Goal: Complete application form

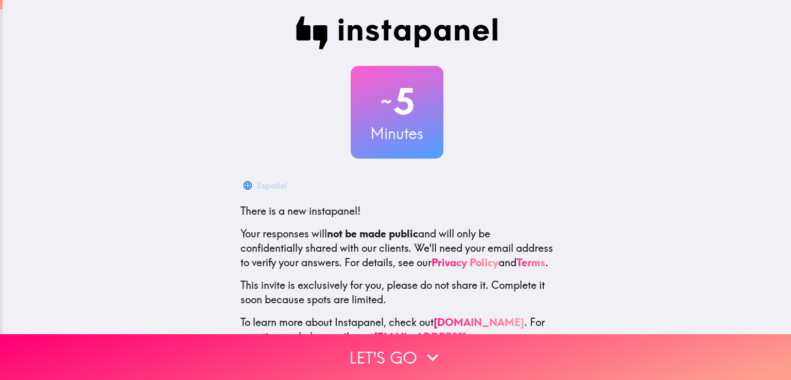
scroll to position [48, 0]
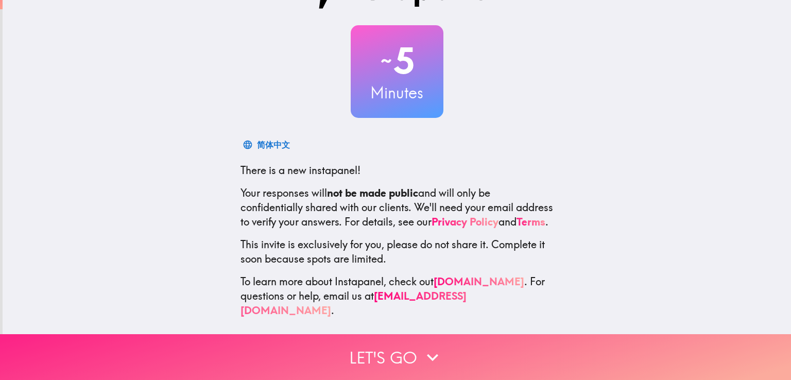
click at [406, 347] on button "Let's go" at bounding box center [395, 357] width 791 height 46
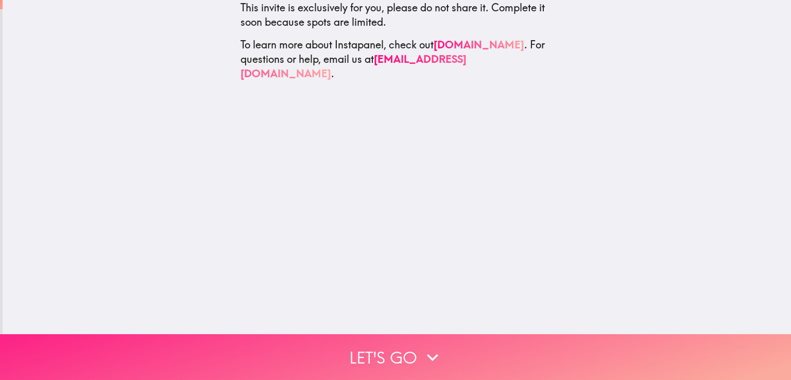
scroll to position [0, 0]
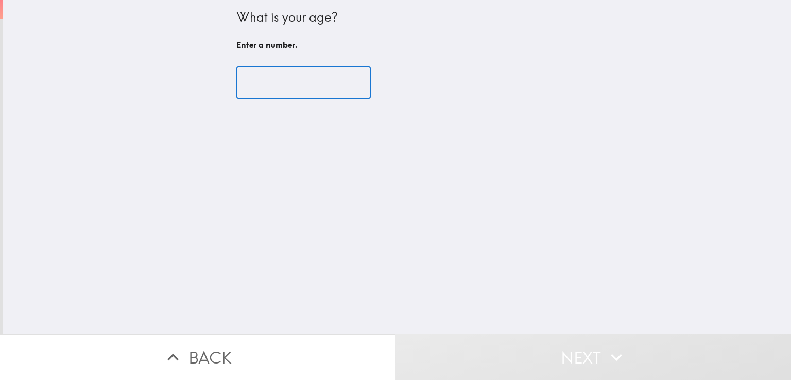
click at [254, 87] on input "number" at bounding box center [303, 83] width 134 height 32
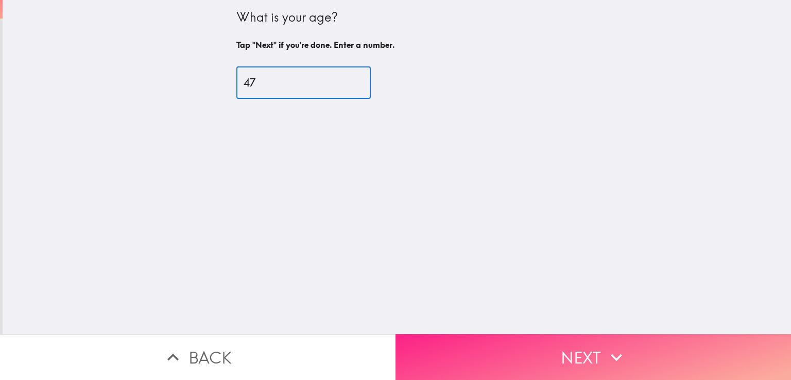
type input "47"
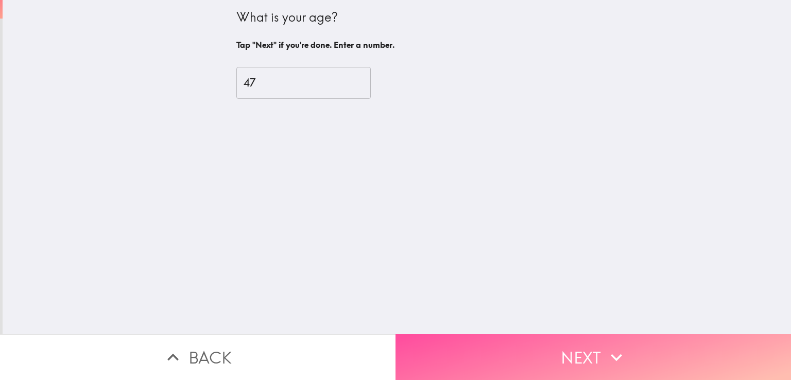
click at [619, 348] on icon "button" at bounding box center [616, 357] width 23 height 23
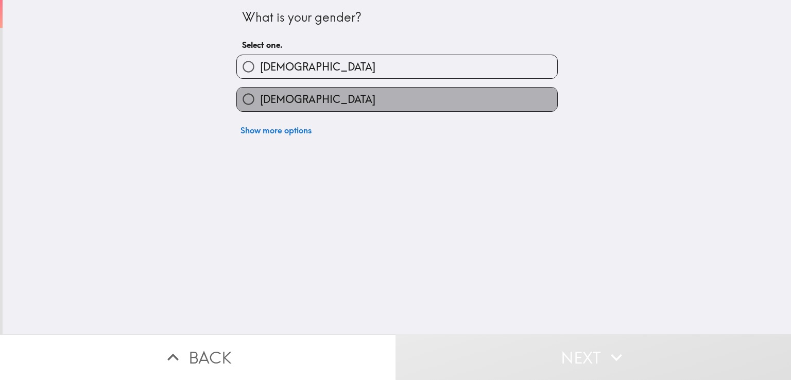
click at [260, 104] on span "[DEMOGRAPHIC_DATA]" at bounding box center [317, 99] width 115 height 14
click at [257, 104] on input "[DEMOGRAPHIC_DATA]" at bounding box center [248, 99] width 23 height 23
radio input "true"
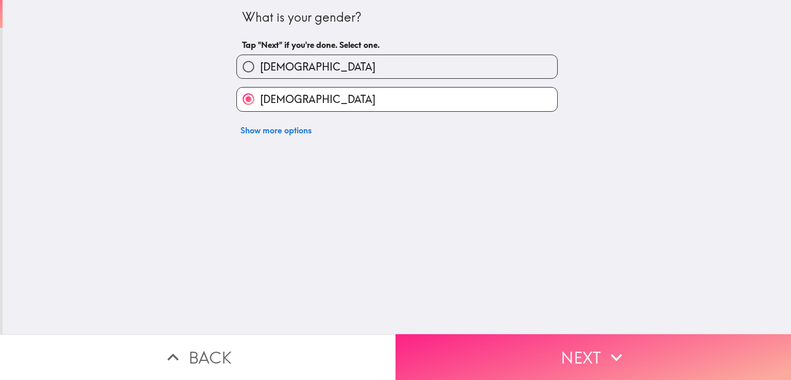
click at [568, 359] on button "Next" at bounding box center [594, 357] width 396 height 46
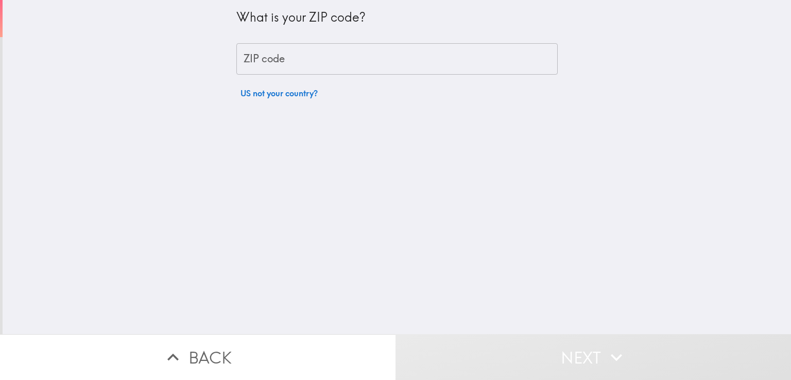
click at [261, 60] on input "ZIP code" at bounding box center [396, 59] width 321 height 32
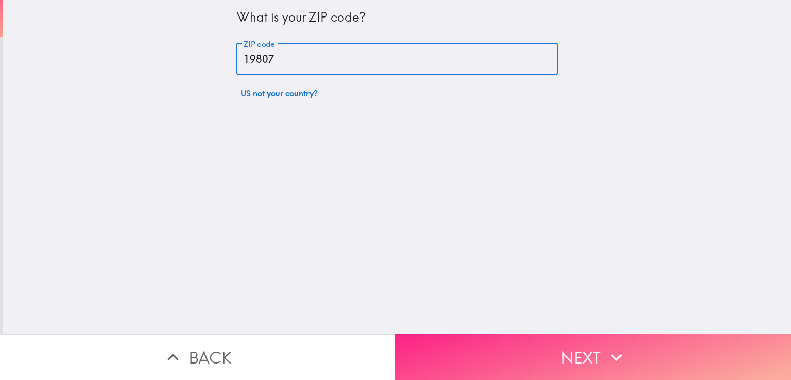
type input "19807"
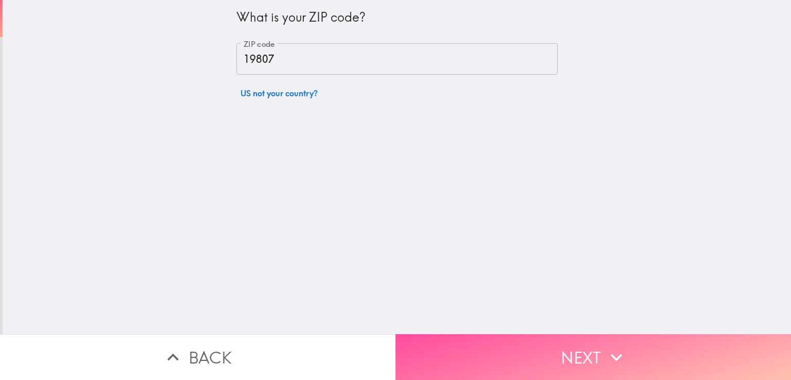
drag, startPoint x: 566, startPoint y: 355, endPoint x: 559, endPoint y: 343, distance: 13.6
click at [568, 353] on button "Next" at bounding box center [594, 357] width 396 height 46
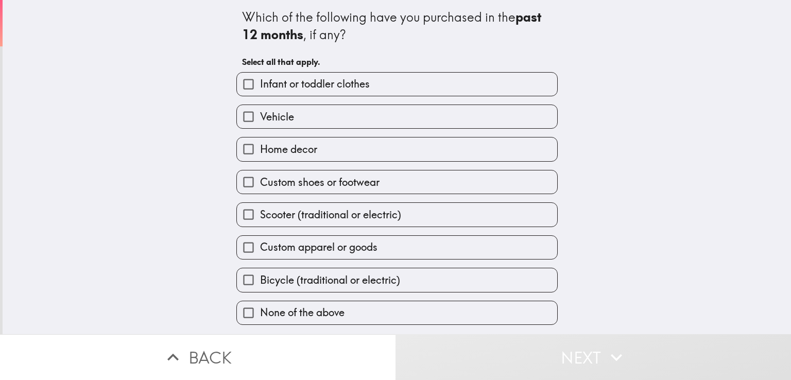
click at [353, 84] on span "Infant or toddler clothes" at bounding box center [315, 84] width 110 height 14
click at [260, 84] on input "Infant or toddler clothes" at bounding box center [248, 84] width 23 height 23
checkbox input "true"
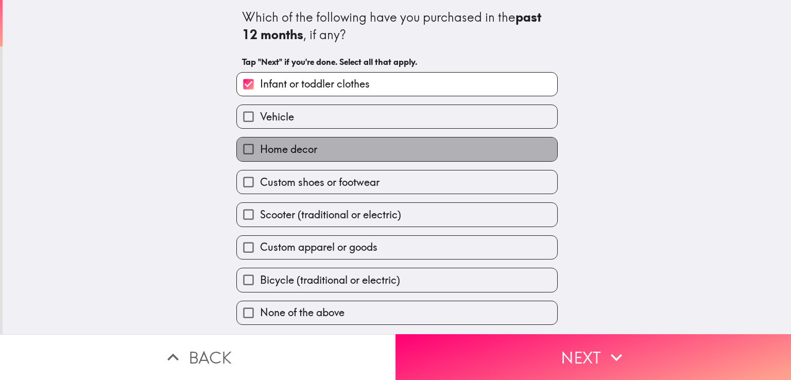
click at [316, 154] on label "Home decor" at bounding box center [397, 149] width 320 height 23
click at [260, 154] on input "Home decor" at bounding box center [248, 149] width 23 height 23
checkbox input "true"
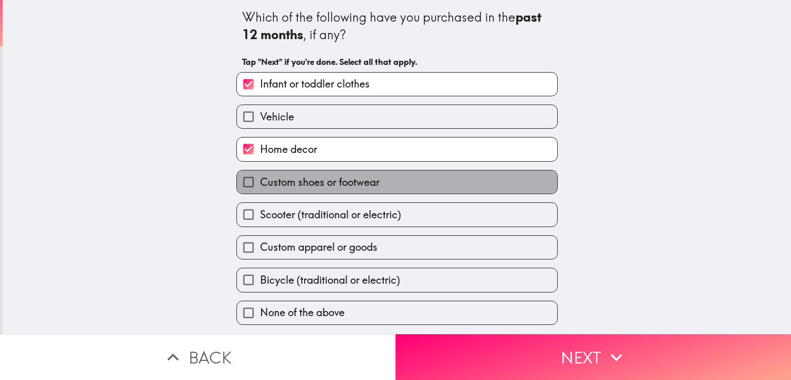
click at [319, 188] on span "Custom shoes or footwear" at bounding box center [320, 182] width 120 height 14
click at [260, 188] on input "Custom shoes or footwear" at bounding box center [248, 182] width 23 height 23
checkbox input "true"
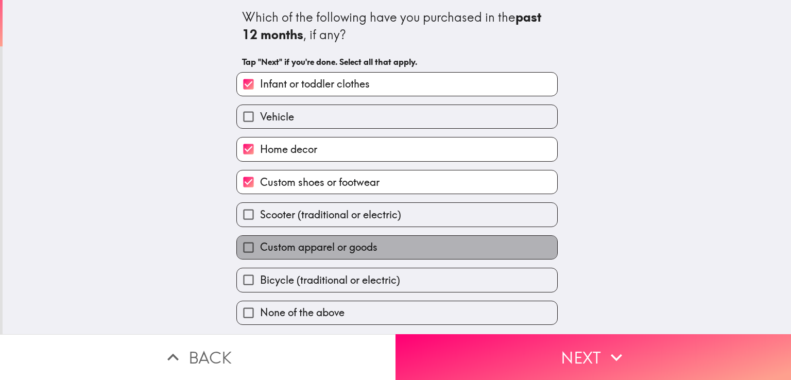
click at [307, 243] on span "Custom apparel or goods" at bounding box center [318, 247] width 117 height 14
click at [260, 243] on input "Custom apparel or goods" at bounding box center [248, 247] width 23 height 23
checkbox input "true"
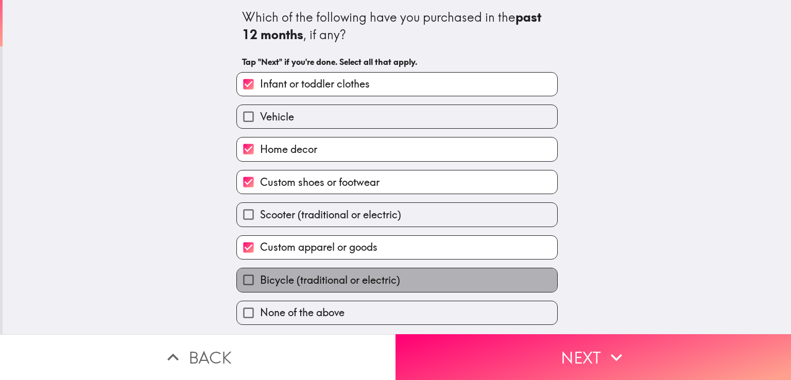
click at [351, 279] on span "Bicycle (traditional or electric)" at bounding box center [330, 280] width 140 height 14
click at [260, 279] on input "Bicycle (traditional or electric)" at bounding box center [248, 279] width 23 height 23
checkbox input "true"
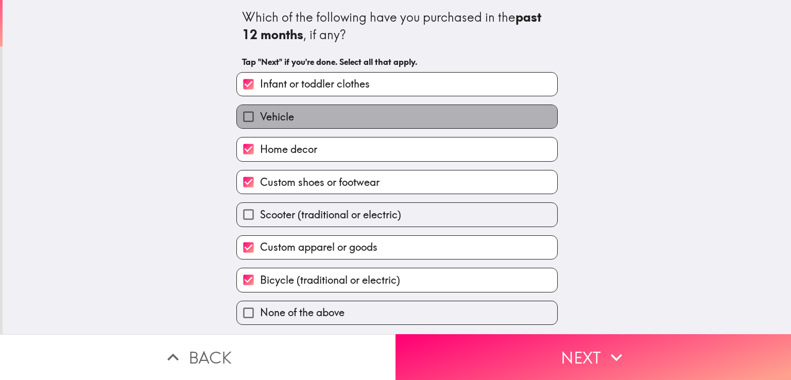
click at [270, 120] on span "Vehicle" at bounding box center [277, 117] width 34 height 14
click at [260, 120] on input "Vehicle" at bounding box center [248, 116] width 23 height 23
checkbox input "true"
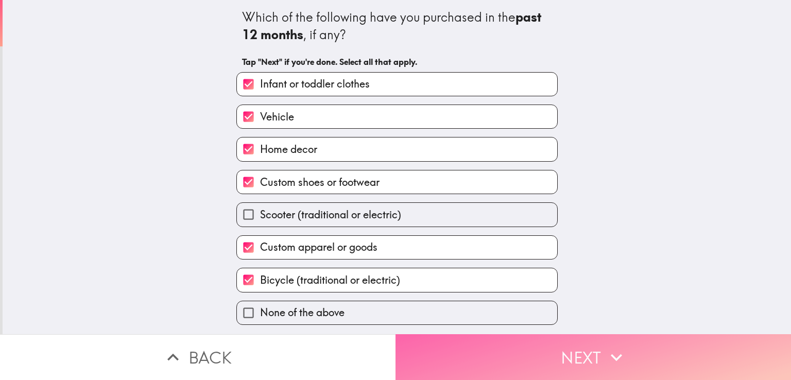
click at [580, 347] on button "Next" at bounding box center [594, 357] width 396 height 46
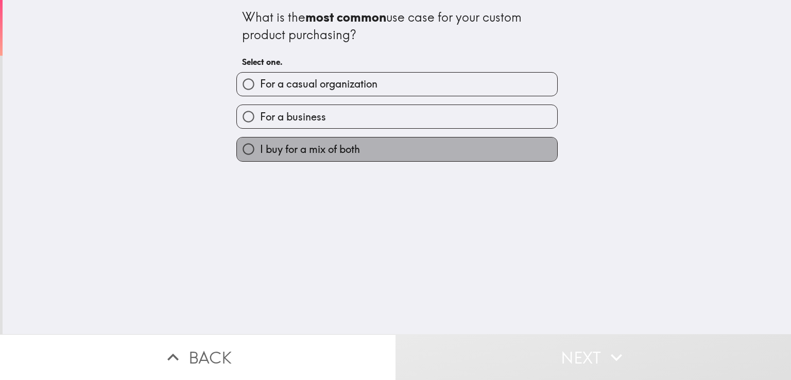
click at [303, 145] on span "I buy for a mix of both" at bounding box center [310, 149] width 100 height 14
click at [260, 145] on input "I buy for a mix of both" at bounding box center [248, 149] width 23 height 23
radio input "true"
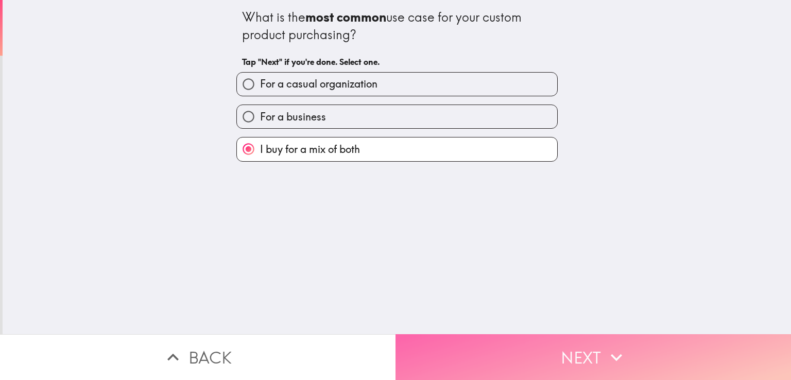
click at [546, 355] on button "Next" at bounding box center [594, 357] width 396 height 46
